Goal: Go to known website: Access a specific website the user already knows

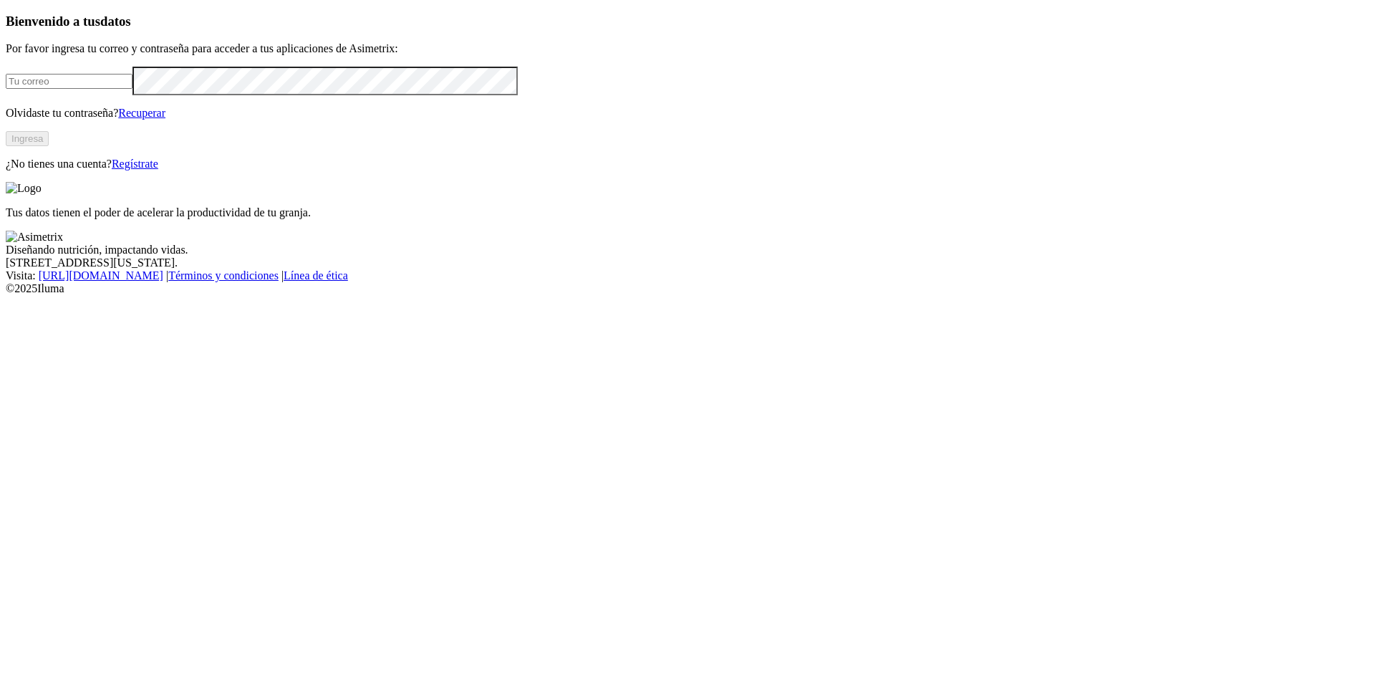
type input "[EMAIL_ADDRESS][DOMAIN_NAME]"
click at [49, 146] on button "Ingresa" at bounding box center [27, 138] width 43 height 15
